Goal: Task Accomplishment & Management: Use online tool/utility

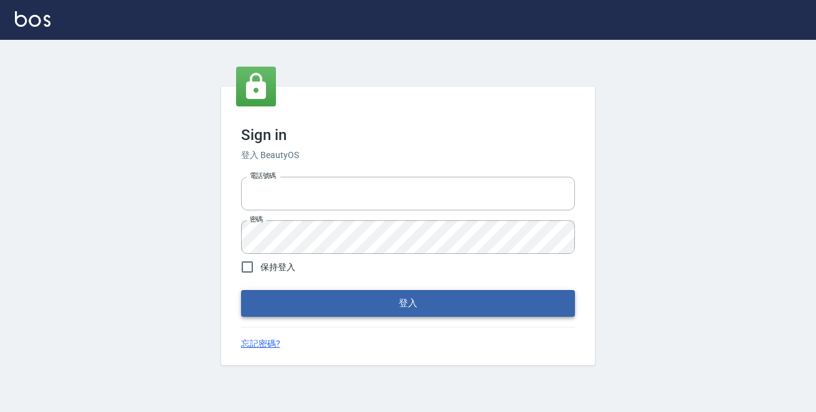
type input "0229470385"
click at [405, 305] on button "登入" at bounding box center [408, 303] width 334 height 26
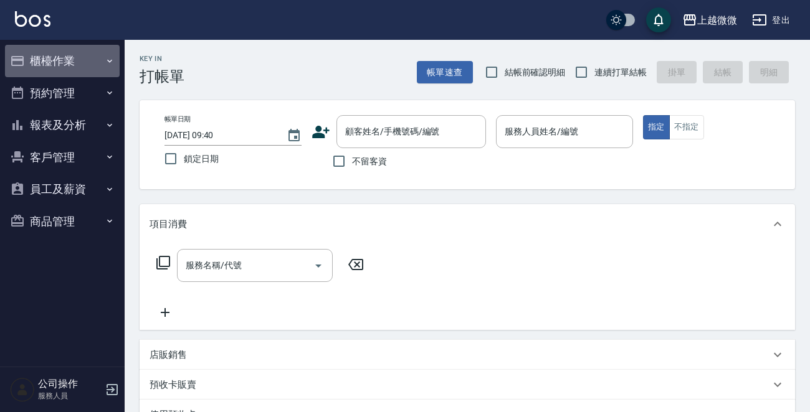
click at [106, 57] on icon "button" at bounding box center [110, 61] width 10 height 10
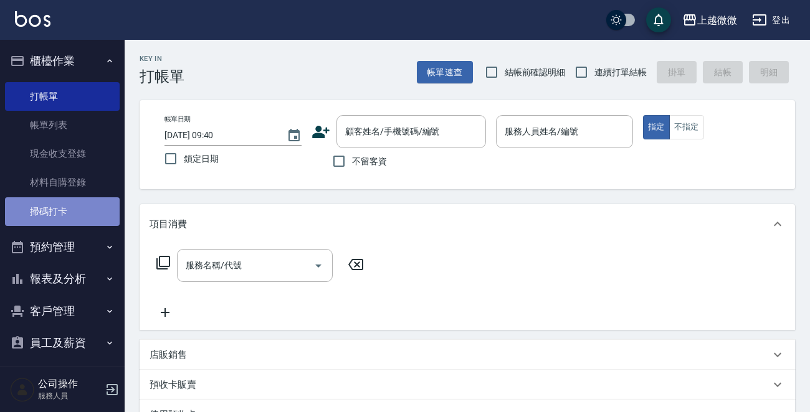
click at [69, 211] on link "掃碼打卡" at bounding box center [62, 211] width 115 height 29
